Goal: Task Accomplishment & Management: Manage account settings

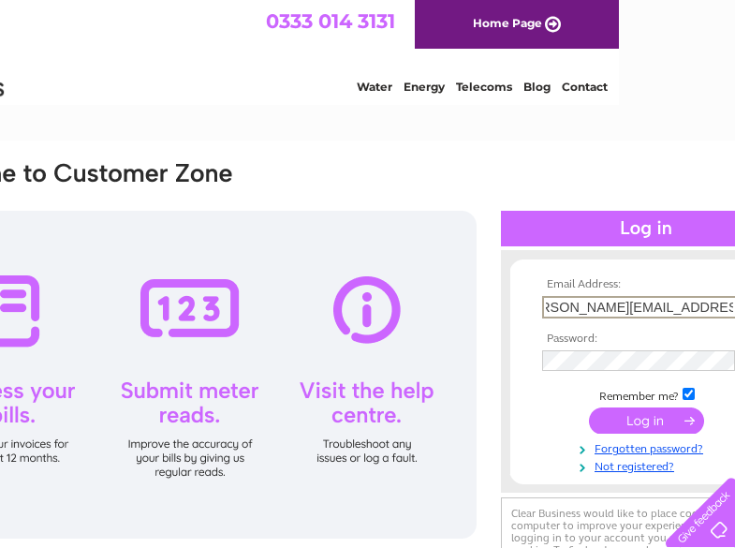
scroll to position [0, 37]
type input "joyce.richardson@quantumclean.com"
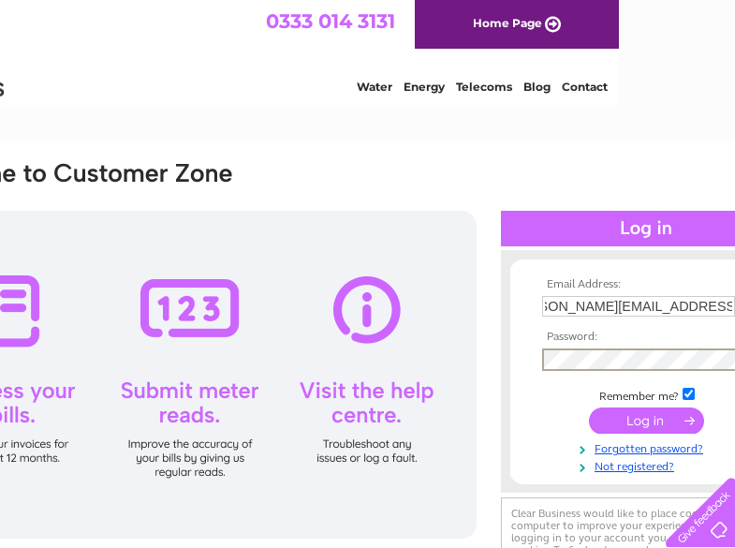
scroll to position [0, 0]
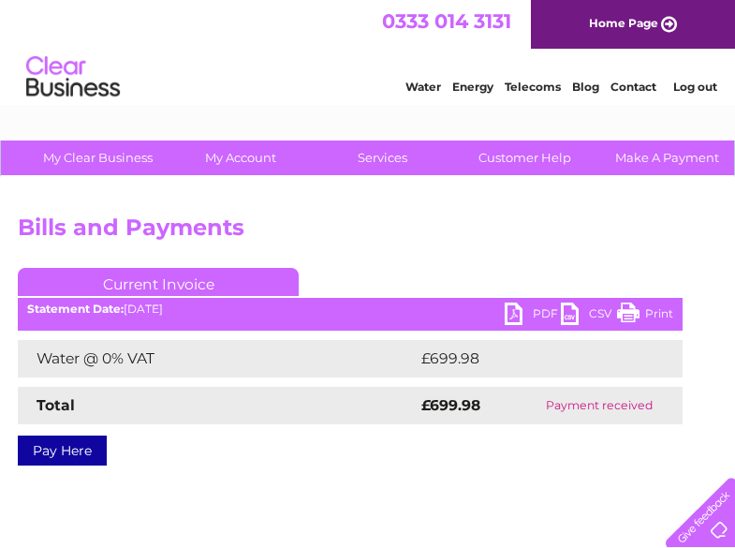
scroll to position [0, 192]
